Goal: Task Accomplishment & Management: Use online tool/utility

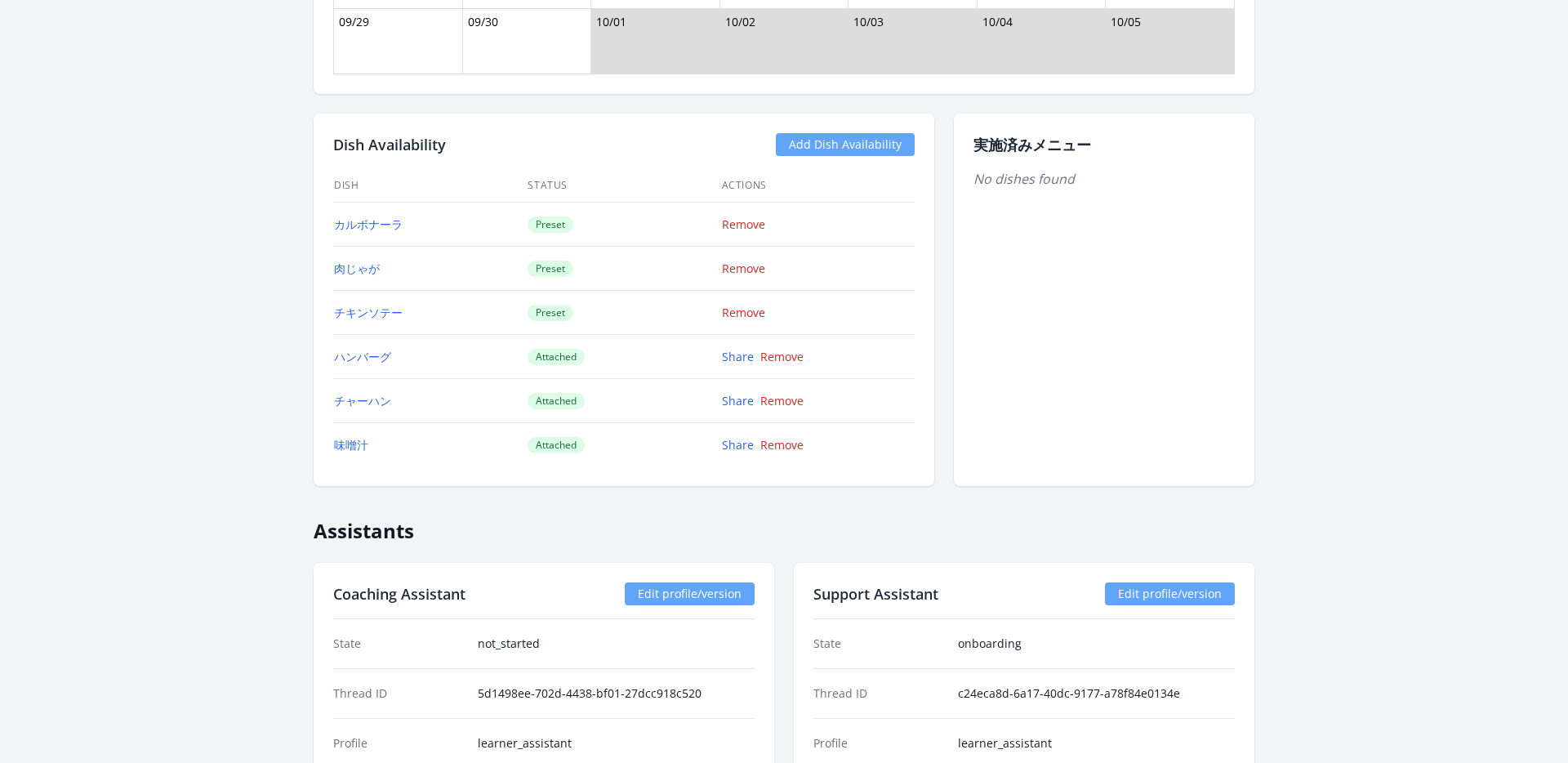
scroll to position [1989, 0]
click at [1105, 584] on link "Edit profile/version" at bounding box center [1170, 595] width 130 height 23
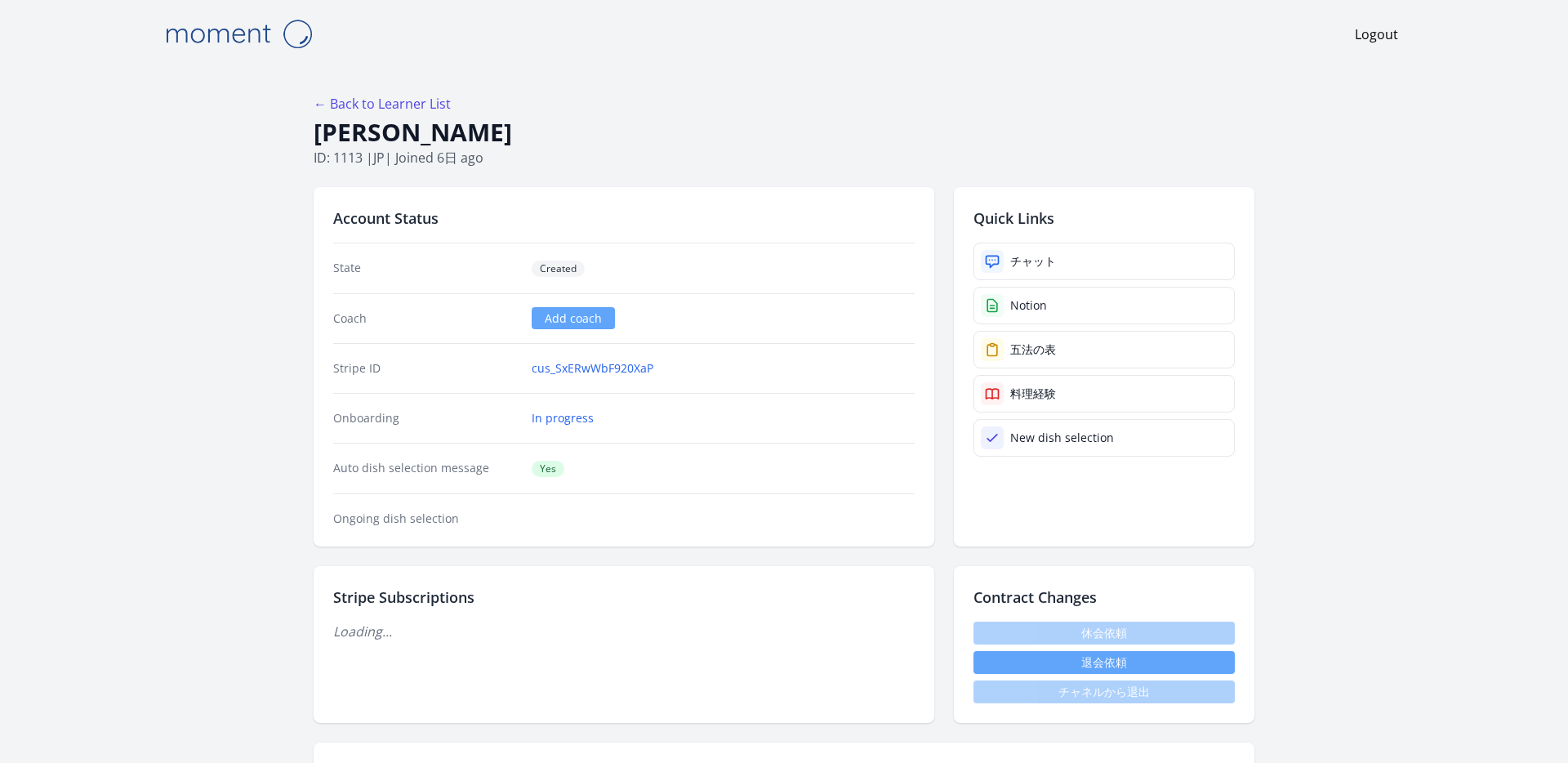
scroll to position [1980, 0]
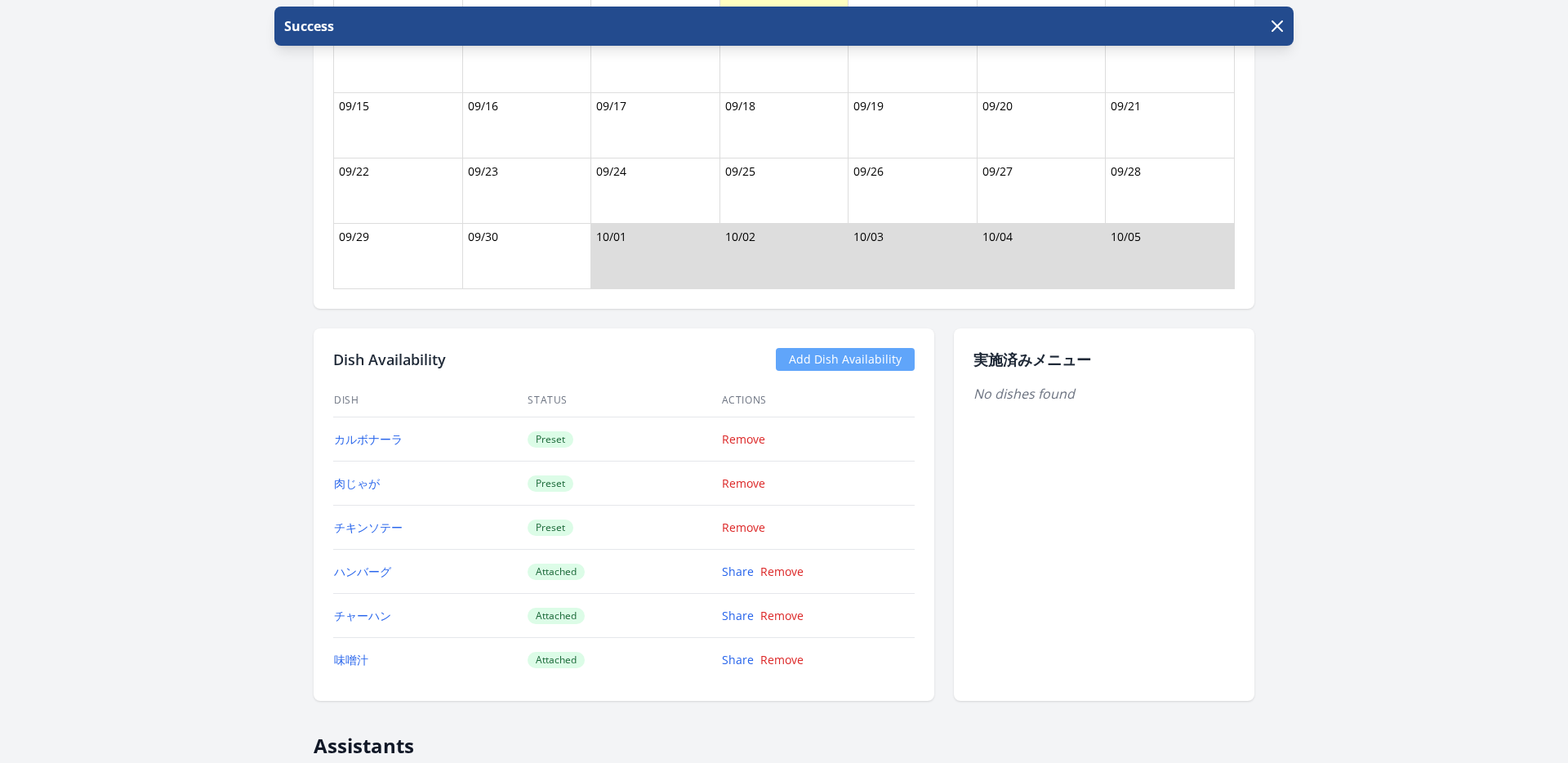
scroll to position [2021, 0]
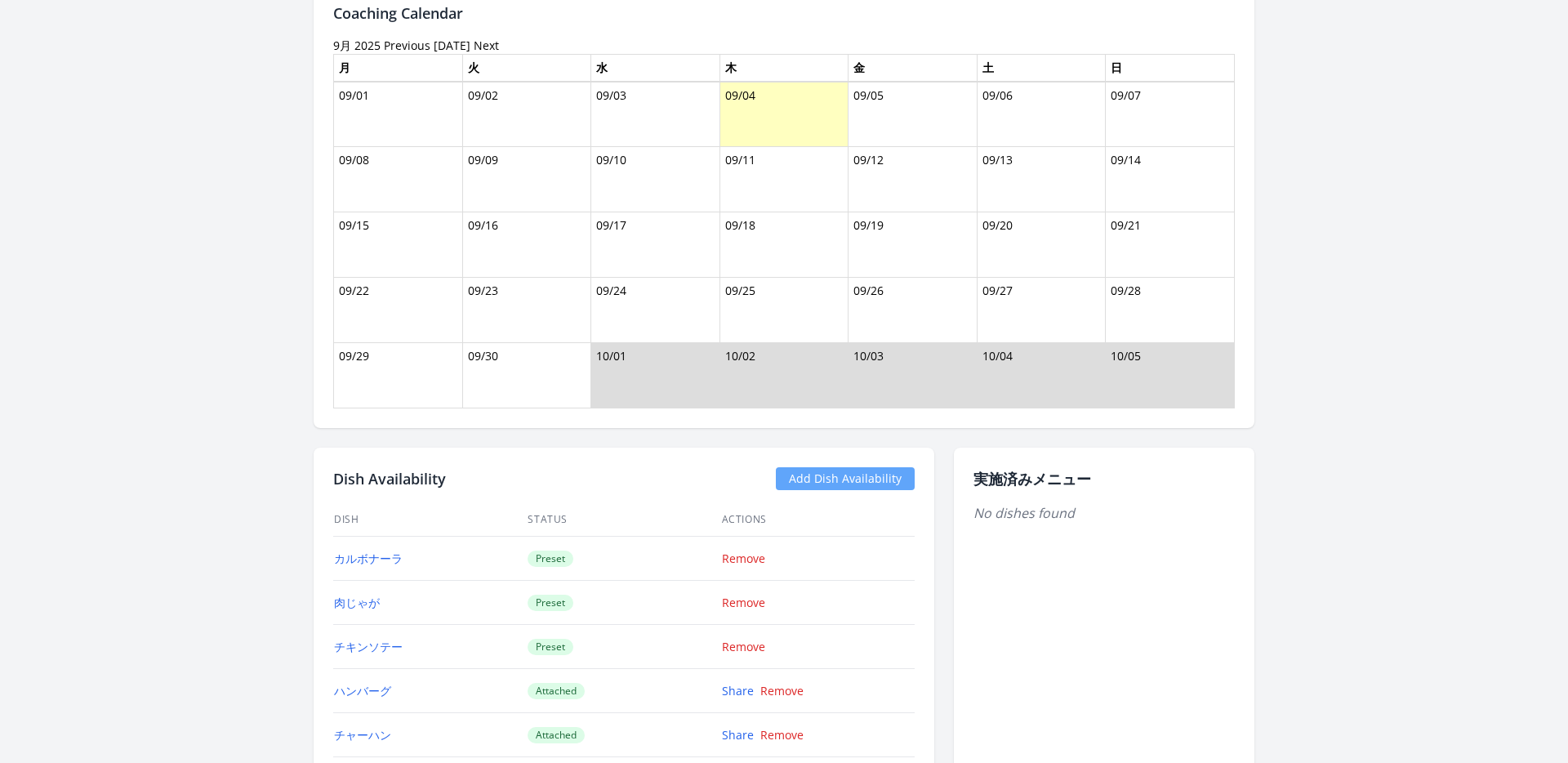
scroll to position [1786, 0]
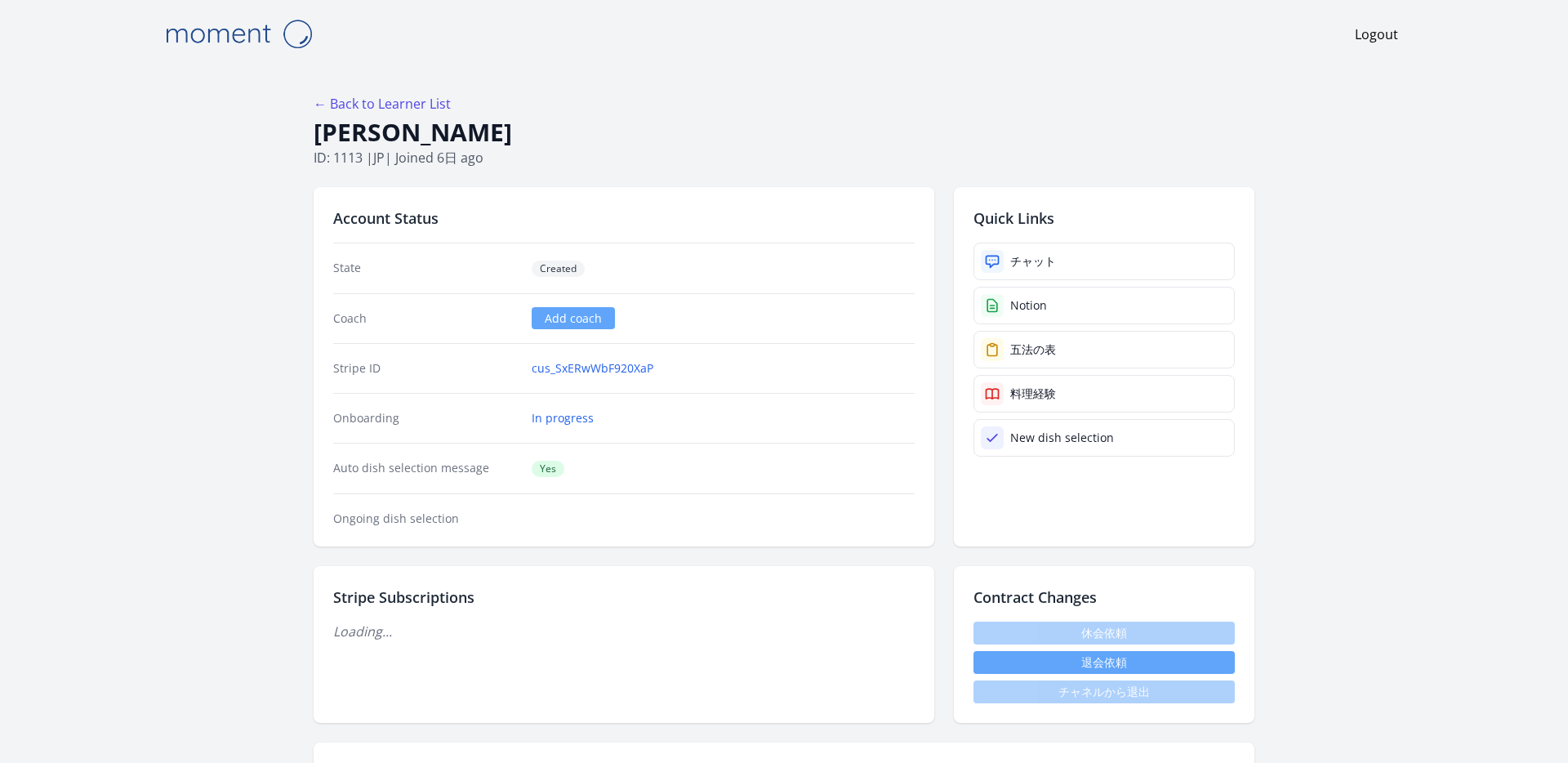
scroll to position [1786, 0]
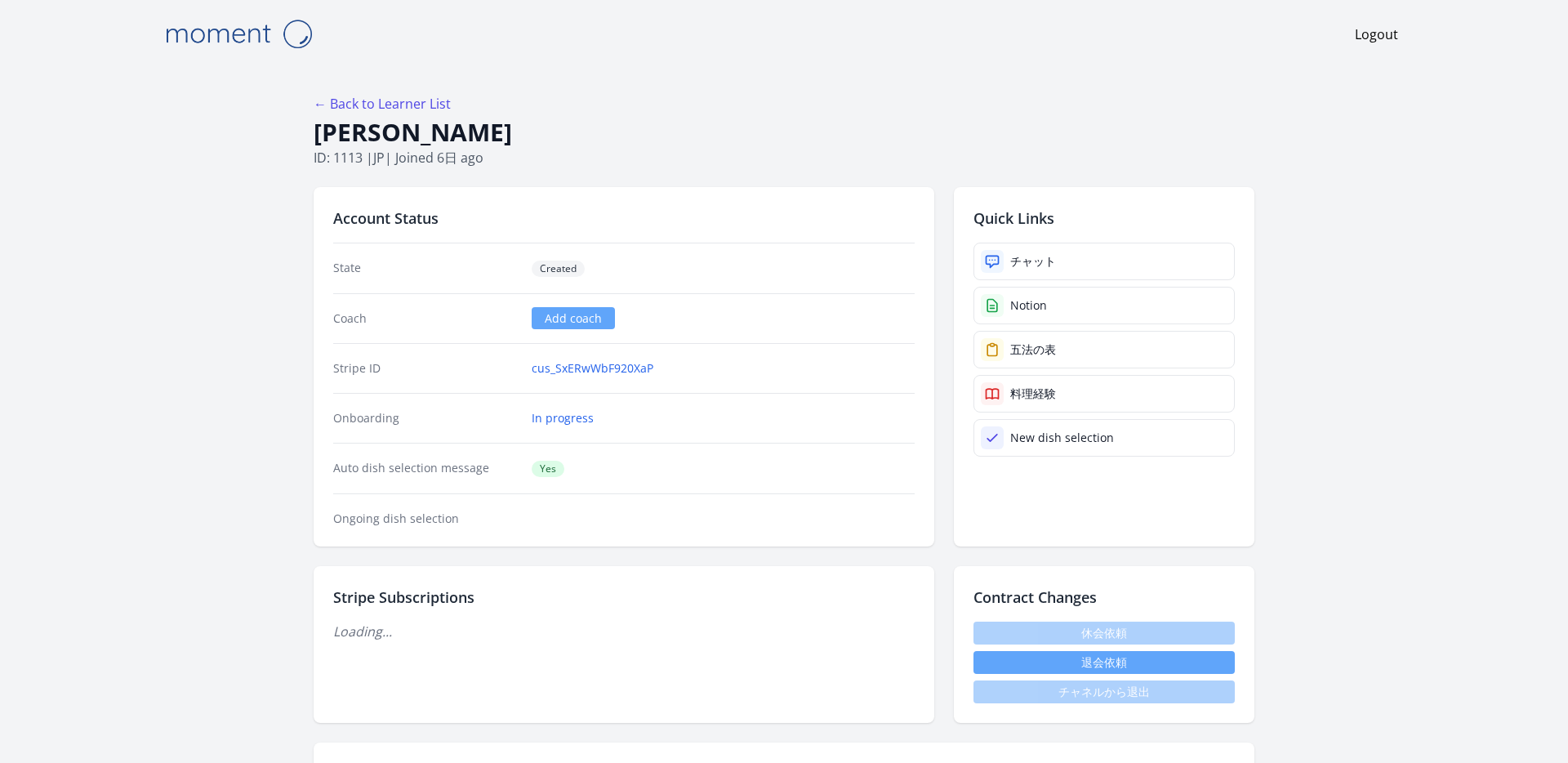
scroll to position [1786, 0]
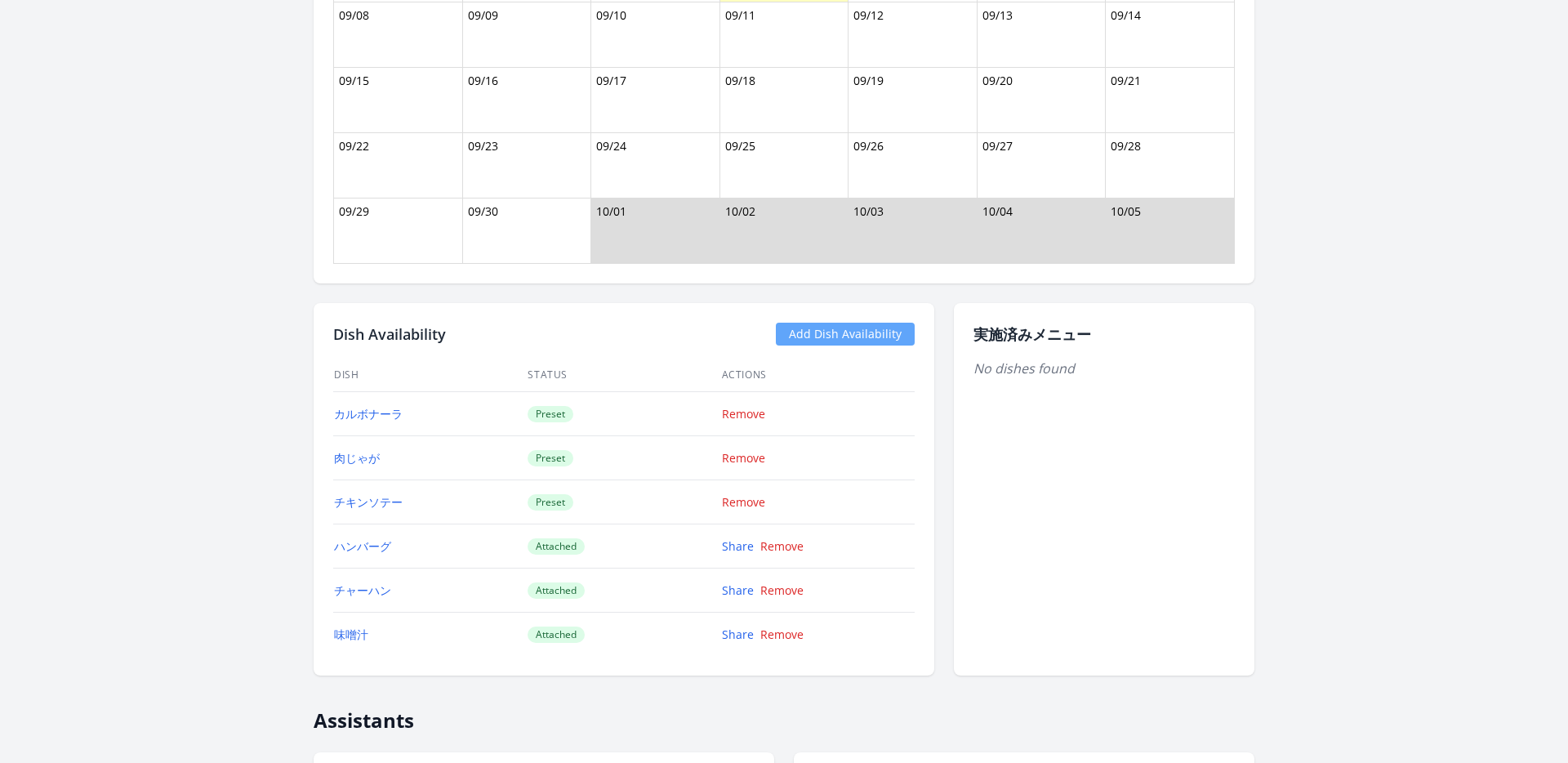
scroll to position [1810, 0]
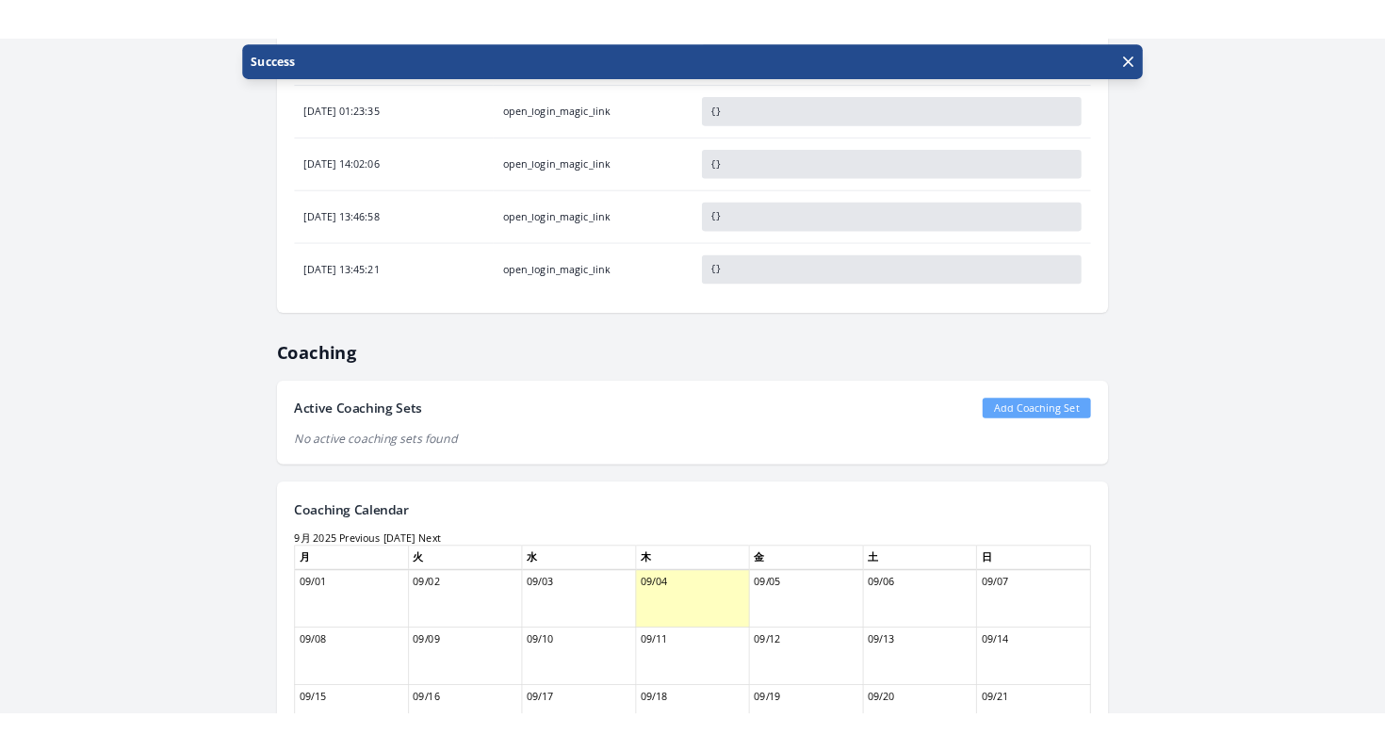
scroll to position [1313, 0]
